Goal: Browse casually: Explore the website without a specific task or goal

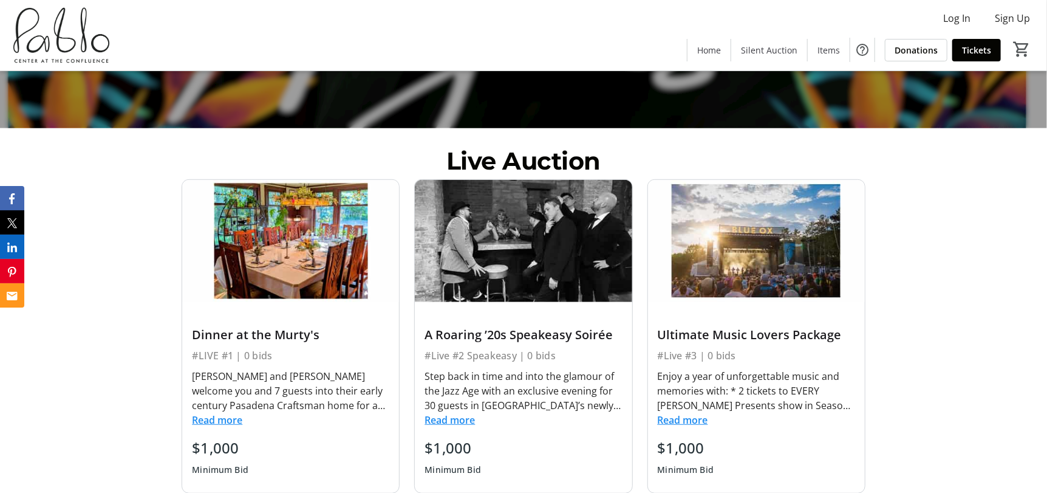
scroll to position [425, 0]
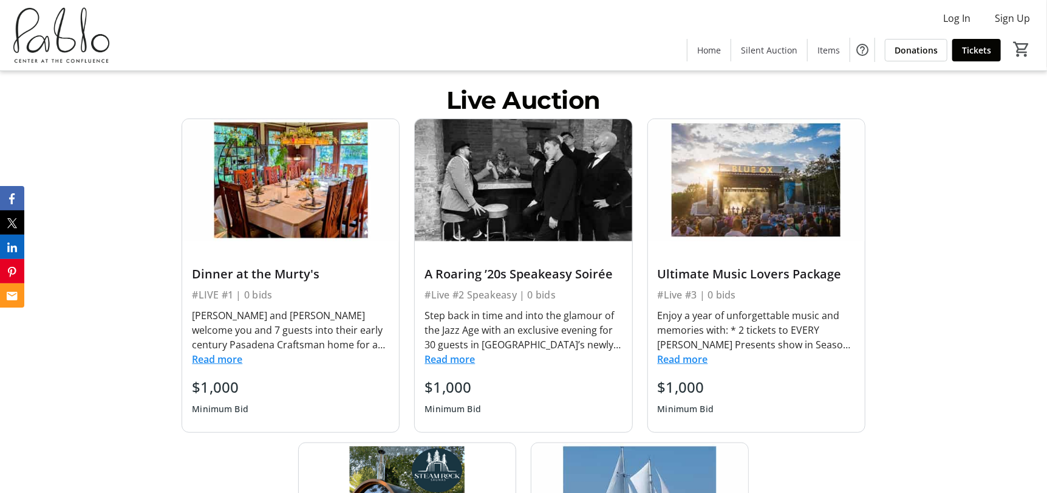
click at [220, 360] on button "Read more" at bounding box center [217, 359] width 50 height 15
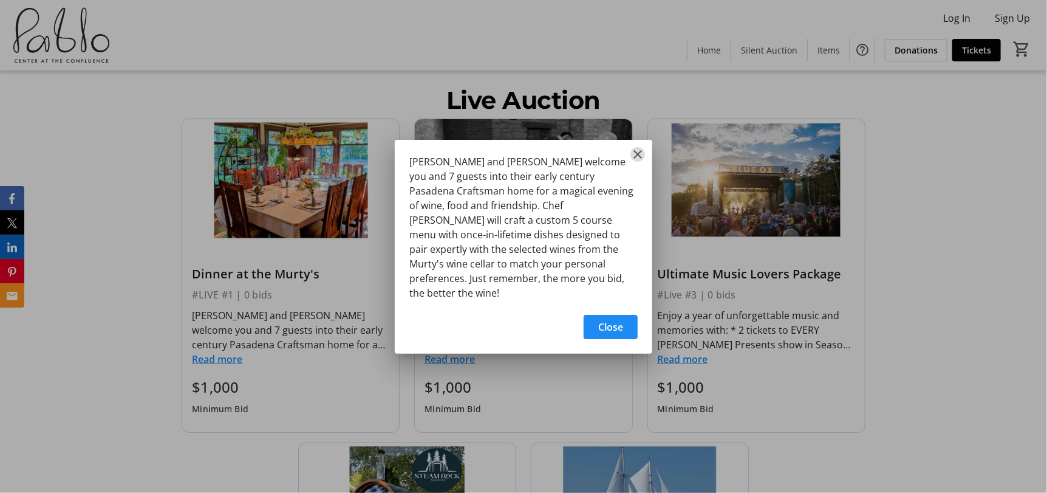
click at [637, 162] on mat-icon "Close" at bounding box center [638, 154] width 15 height 15
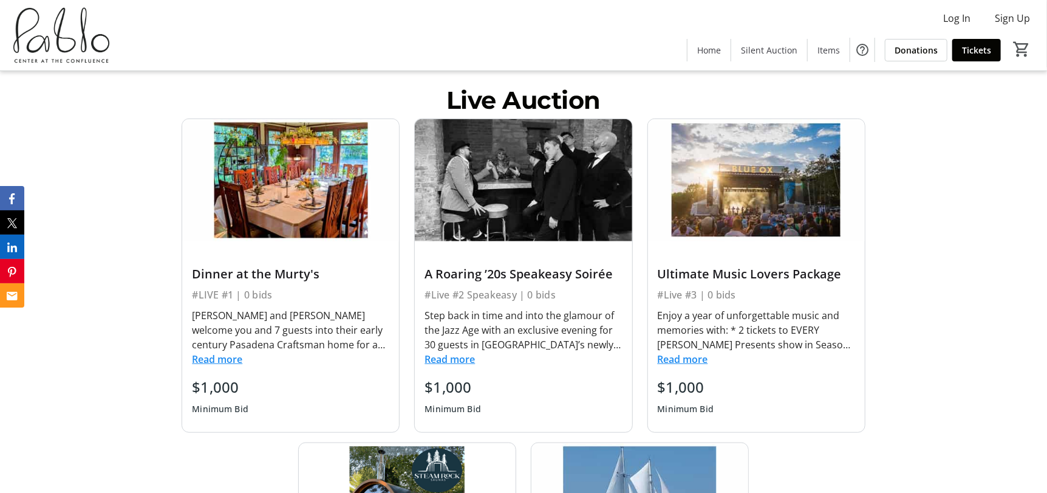
click at [449, 361] on button "Read more" at bounding box center [450, 359] width 50 height 15
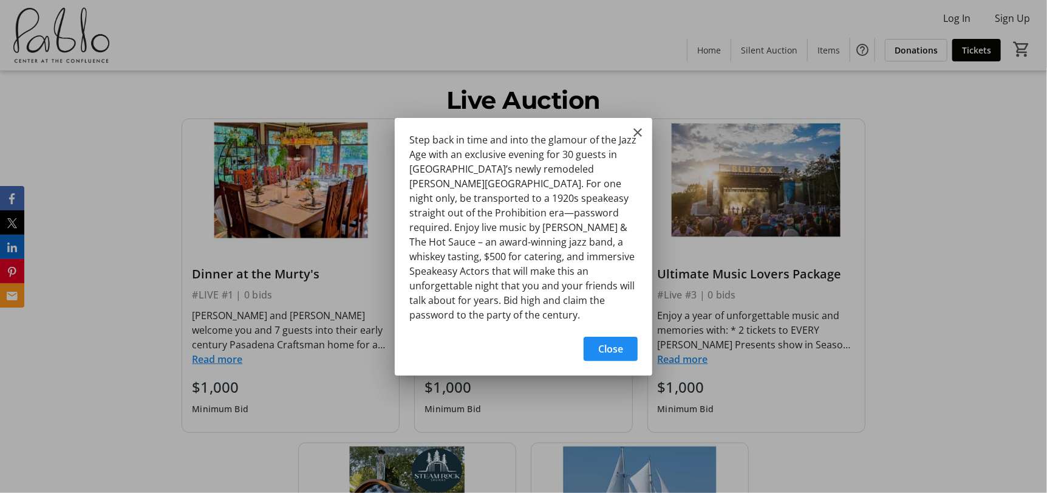
scroll to position [0, 0]
click at [639, 140] on mat-icon "Close" at bounding box center [638, 132] width 15 height 15
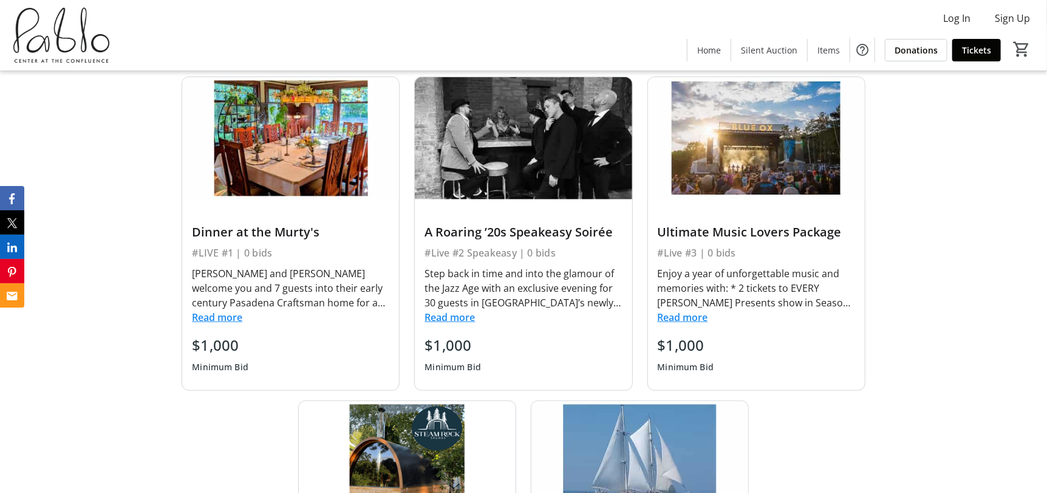
scroll to position [485, 0]
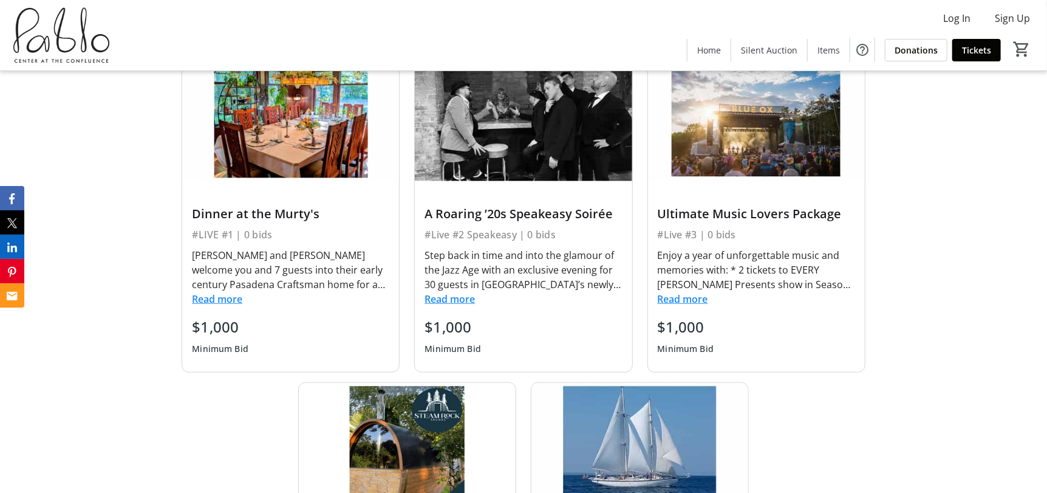
click at [686, 302] on button "Read more" at bounding box center [683, 299] width 50 height 15
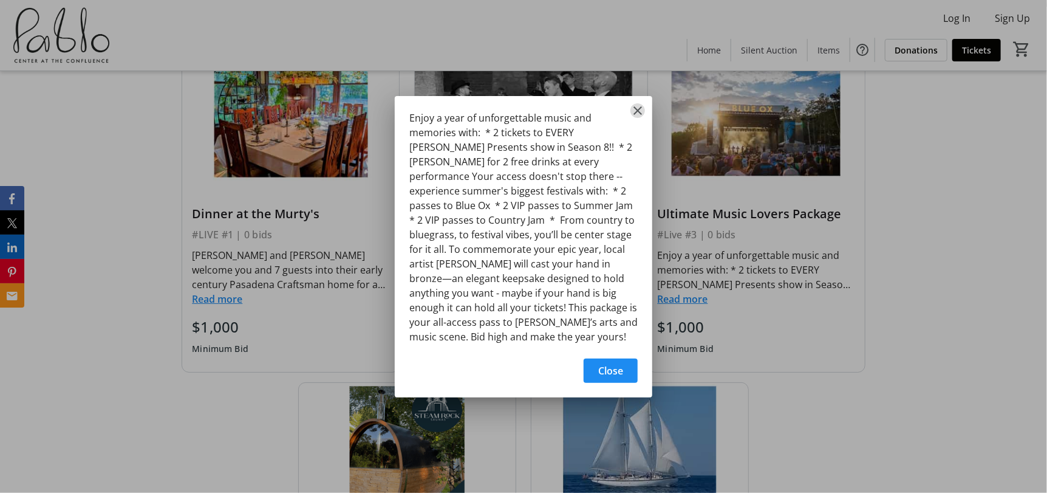
click at [637, 117] on mat-icon "Close" at bounding box center [638, 110] width 15 height 15
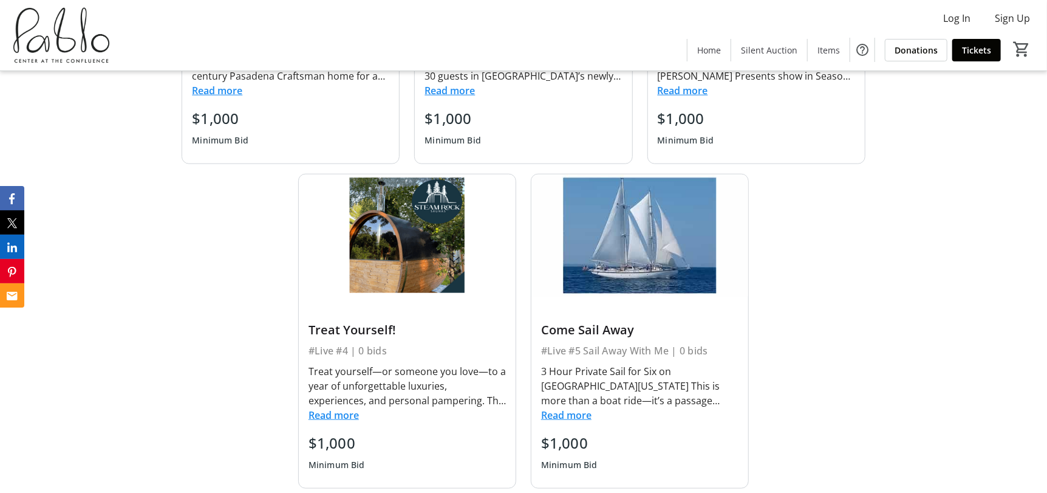
scroll to position [729, 0]
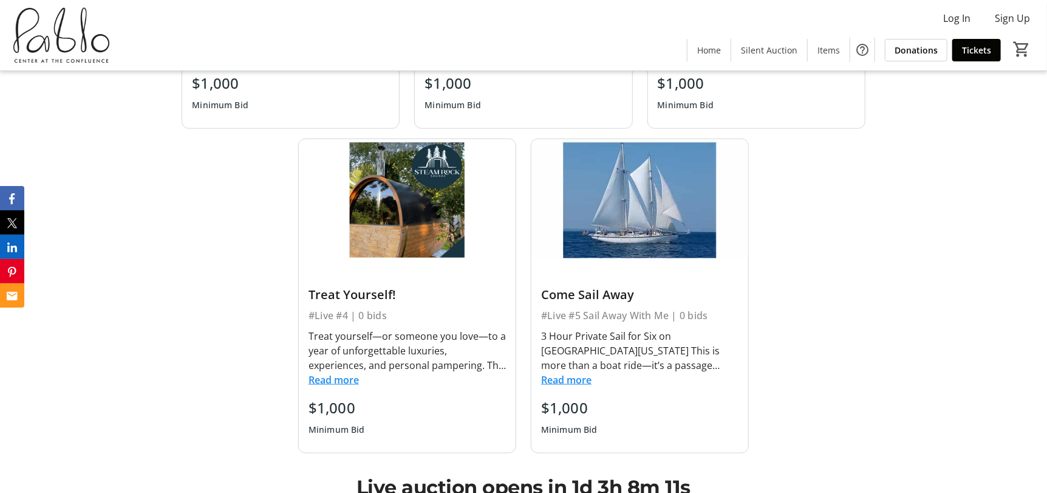
click at [340, 381] on button "Read more" at bounding box center [334, 379] width 50 height 15
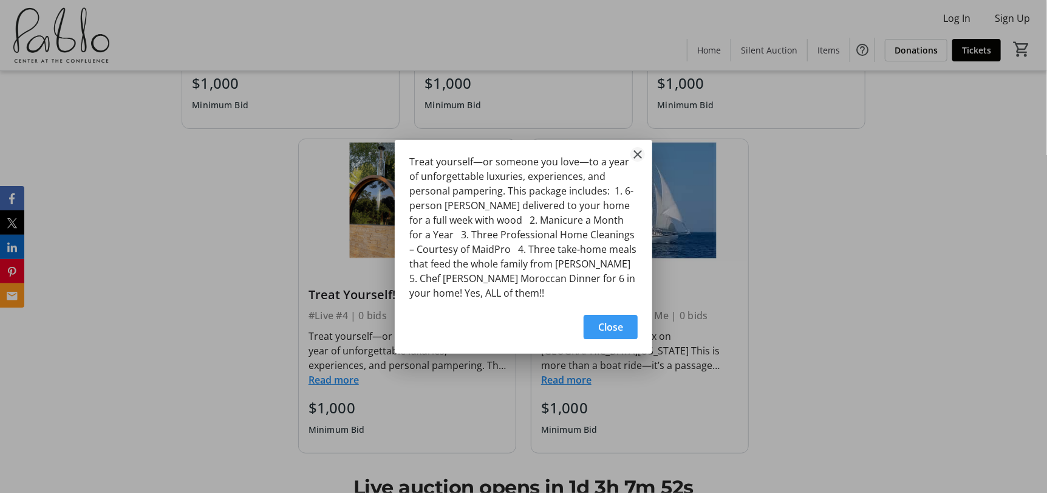
click at [635, 153] on mat-icon "Close" at bounding box center [638, 154] width 15 height 15
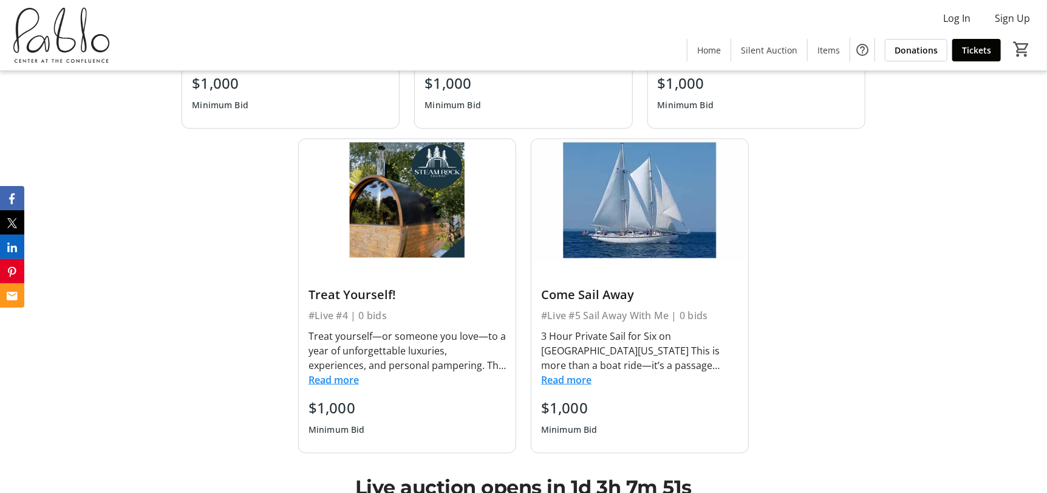
scroll to position [789, 0]
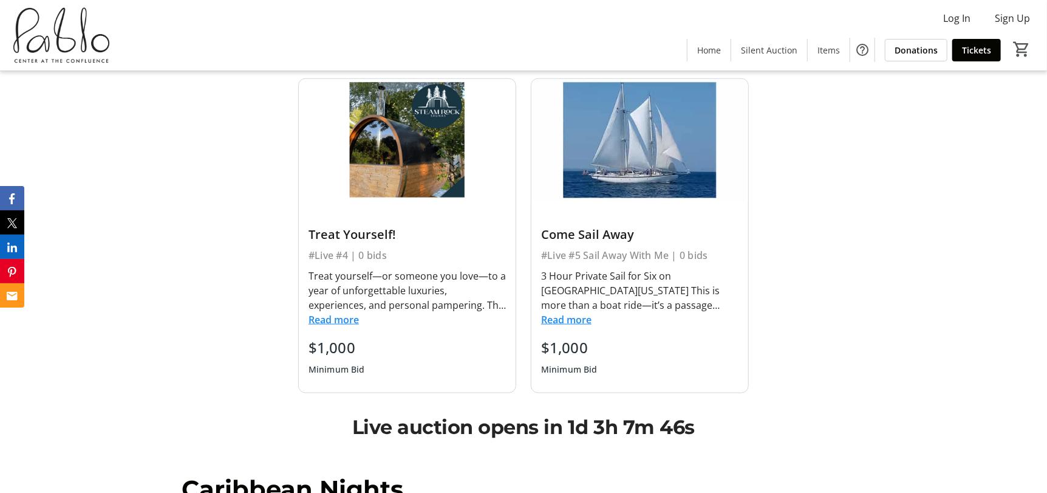
click at [571, 316] on button "Read more" at bounding box center [566, 319] width 50 height 15
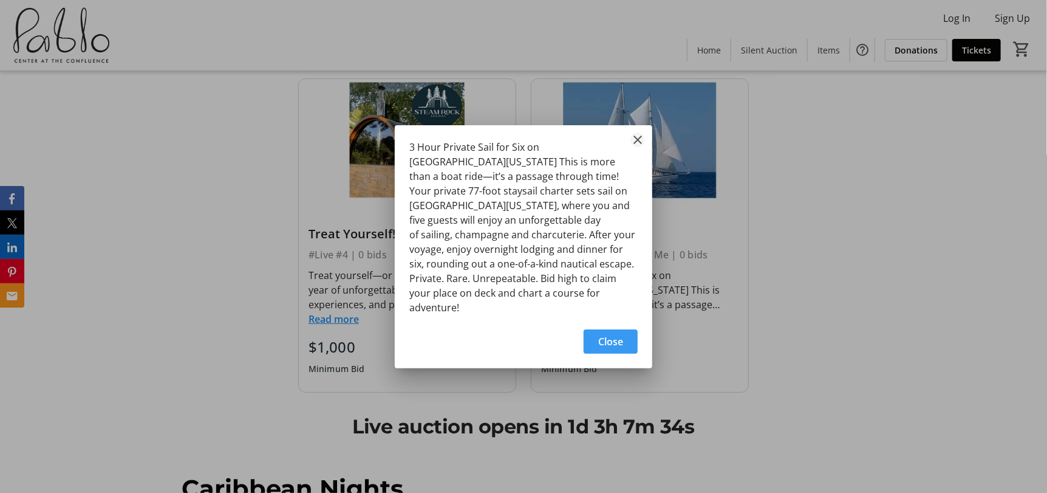
click at [637, 147] on mat-icon "Close" at bounding box center [638, 139] width 15 height 15
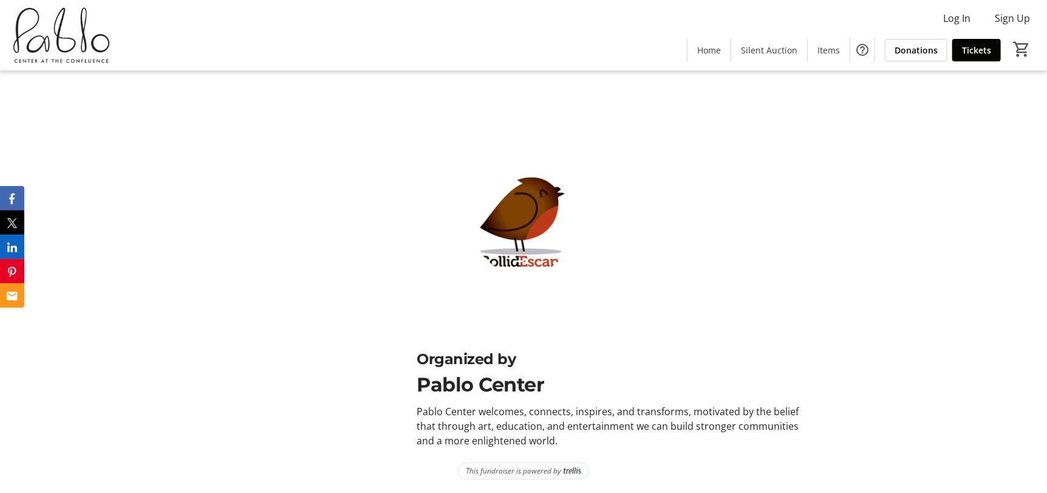
scroll to position [3487, 0]
